Goal: Task Accomplishment & Management: Complete application form

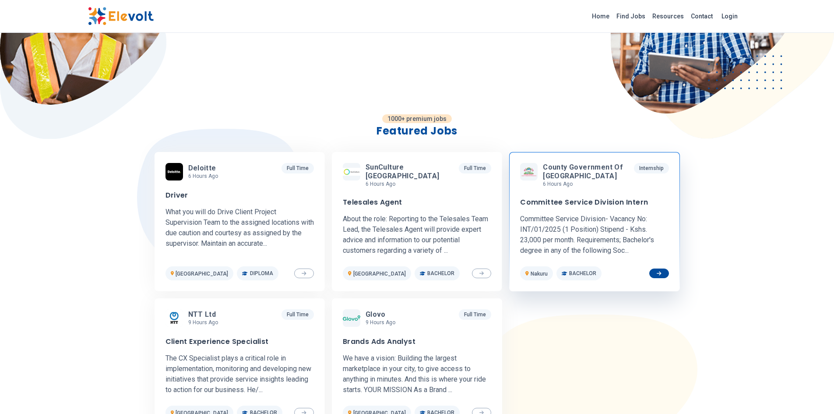
click at [563, 199] on h3 "Committee Service Division Intern" at bounding box center [584, 202] width 128 height 9
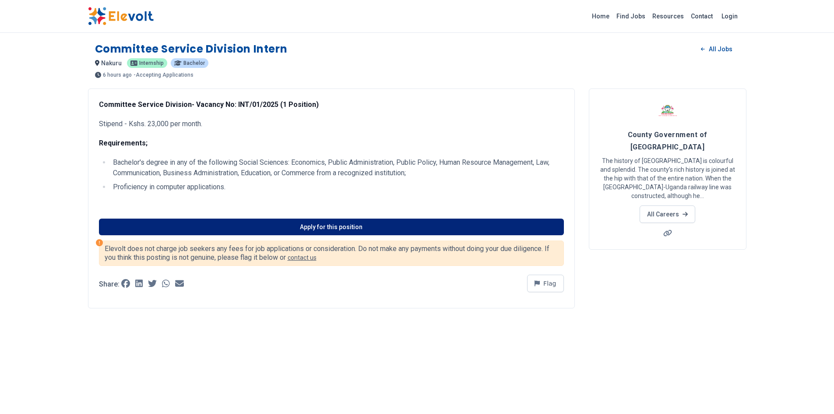
click at [344, 228] on link "Apply for this position" at bounding box center [331, 226] width 465 height 17
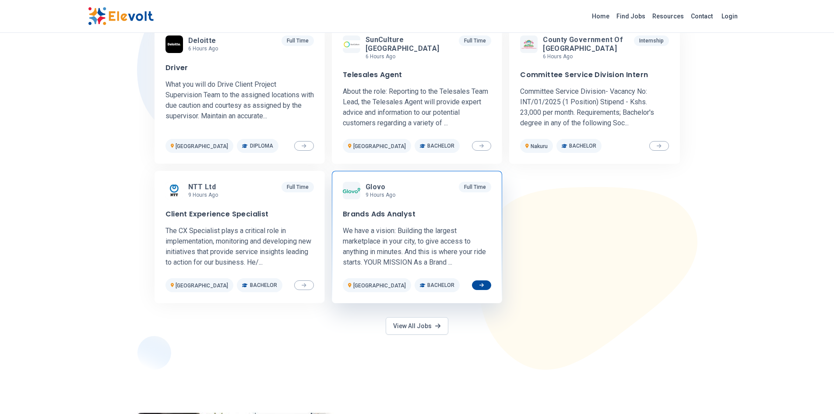
scroll to position [308, 0]
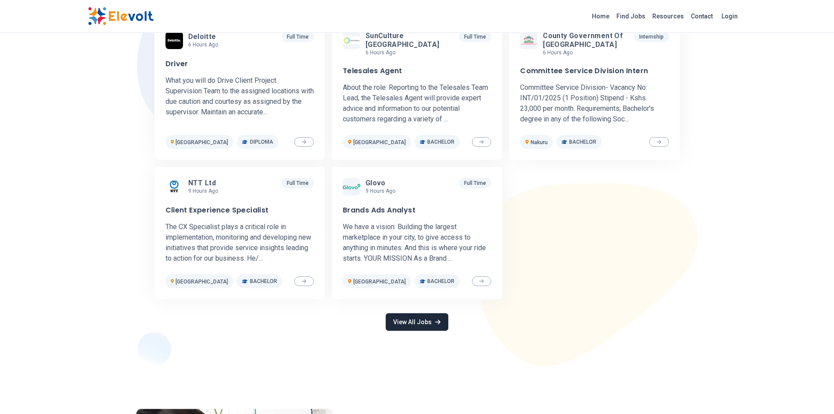
click at [422, 328] on link "View All Jobs" at bounding box center [417, 322] width 62 height 18
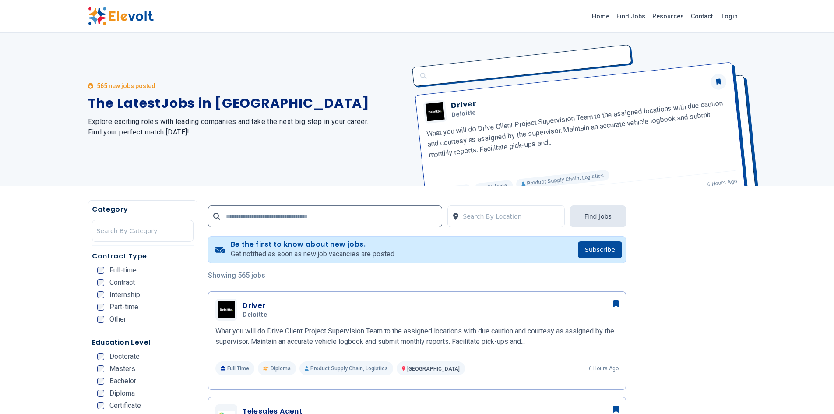
scroll to position [219, 0]
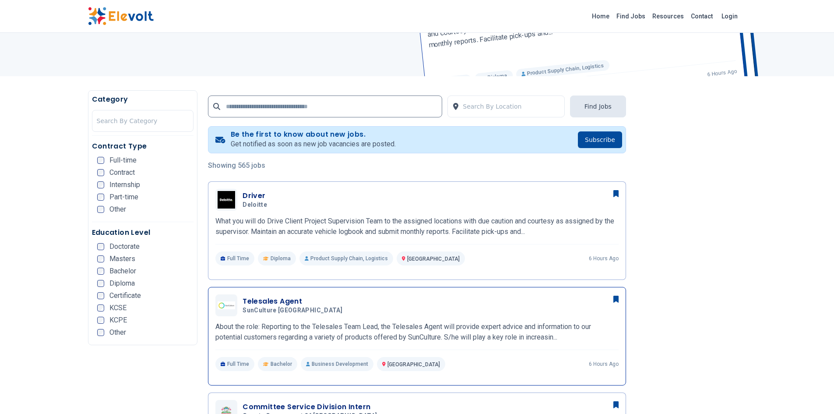
scroll to position [131, 0]
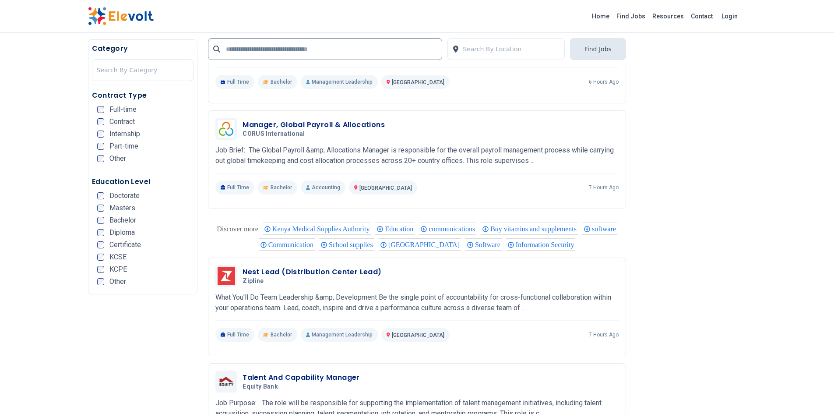
scroll to position [1833, 0]
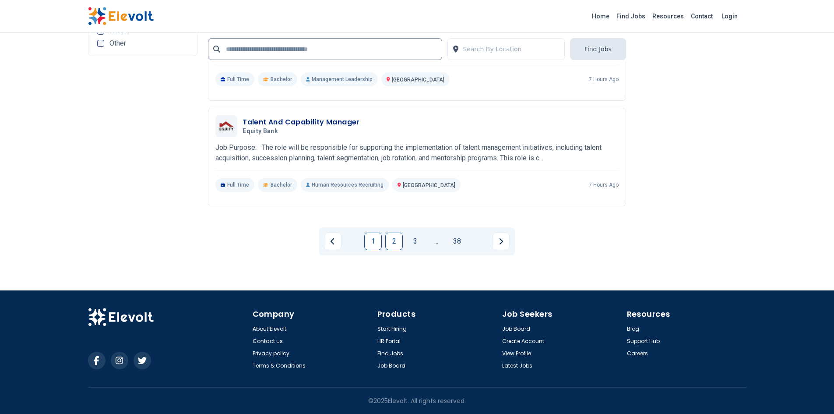
click at [394, 237] on link "2" at bounding box center [394, 241] width 18 height 18
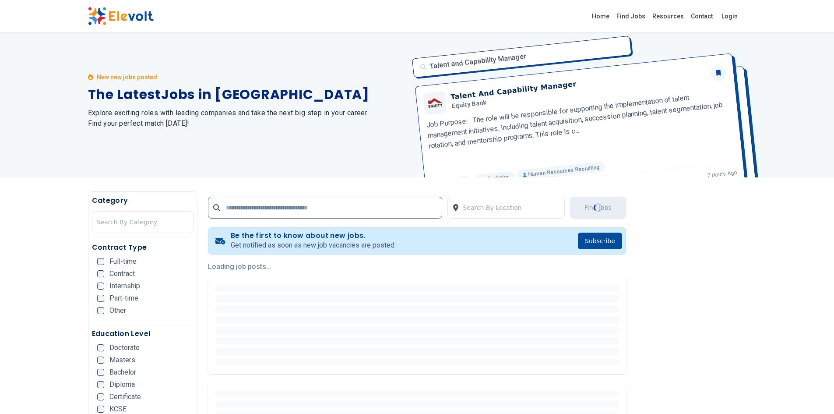
scroll to position [0, 0]
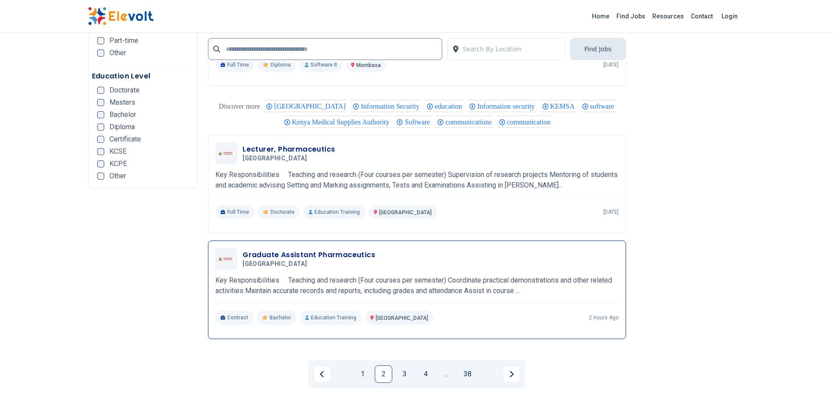
scroll to position [1707, 0]
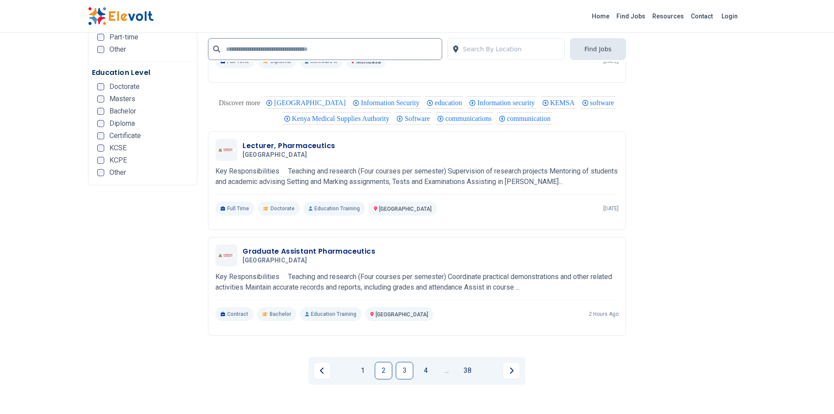
click at [408, 379] on link "3" at bounding box center [405, 371] width 18 height 18
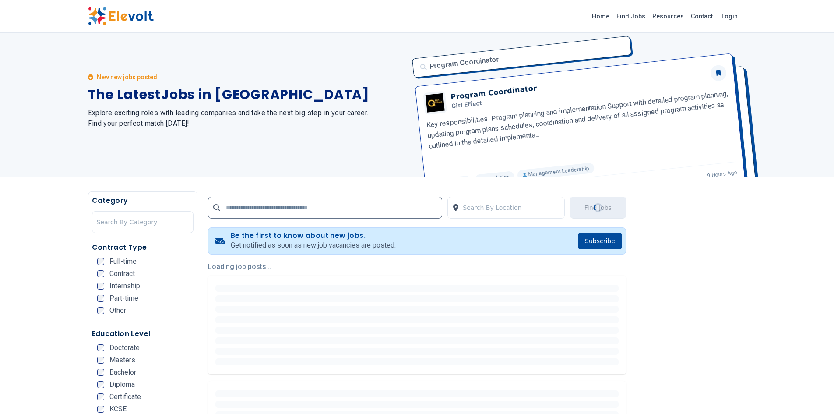
scroll to position [0, 0]
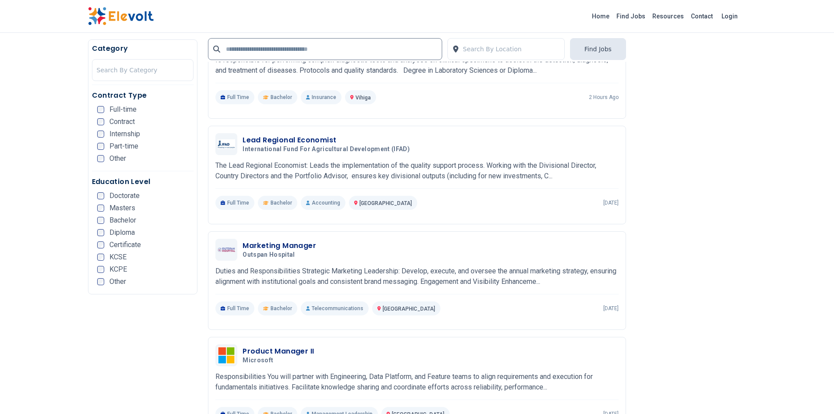
scroll to position [1665, 0]
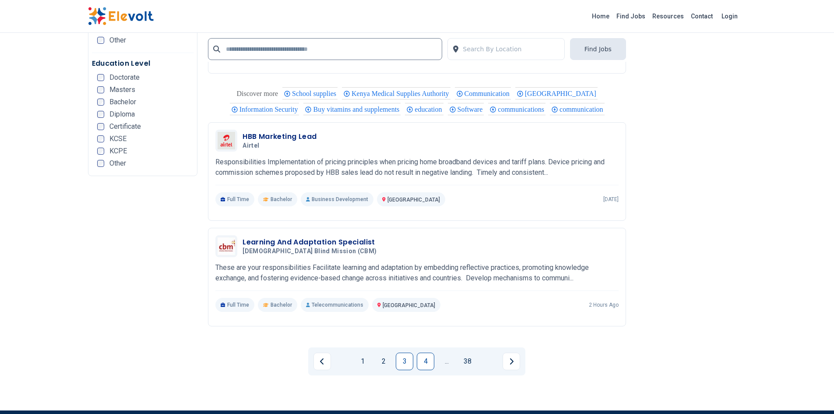
click at [421, 360] on link "4" at bounding box center [426, 361] width 18 height 18
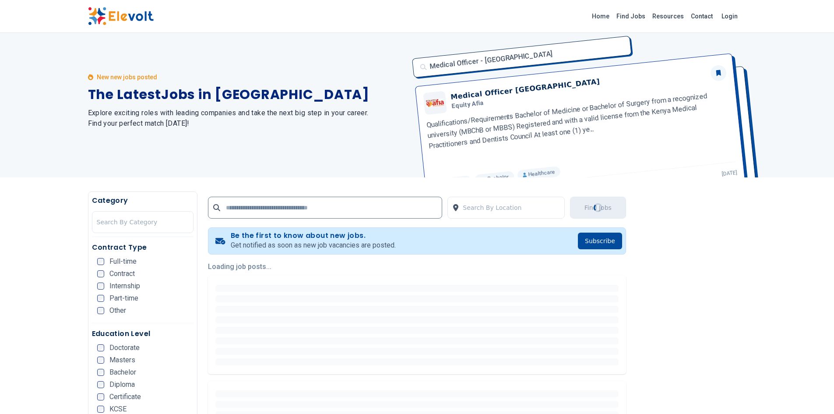
scroll to position [0, 0]
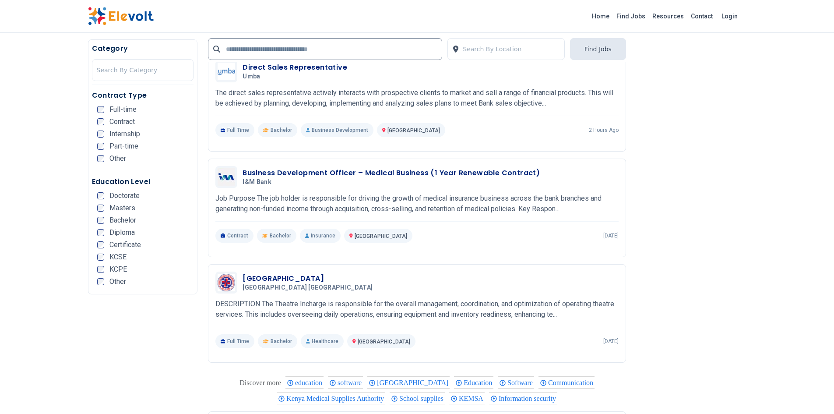
scroll to position [811, 0]
